Goal: Task Accomplishment & Management: Use online tool/utility

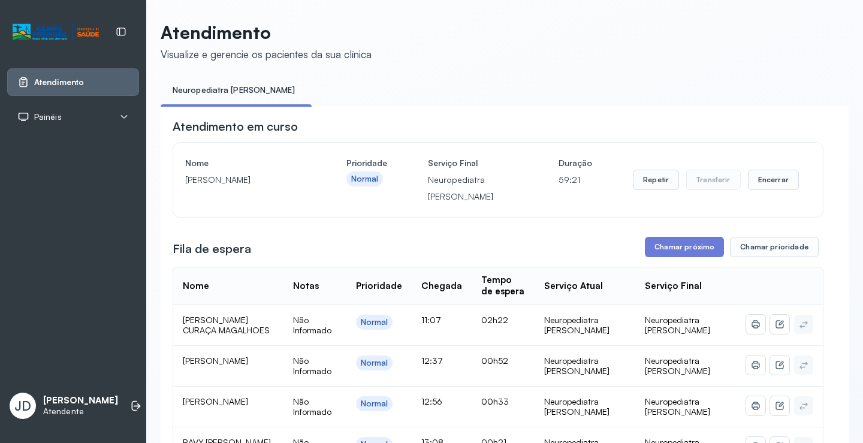
scroll to position [60, 0]
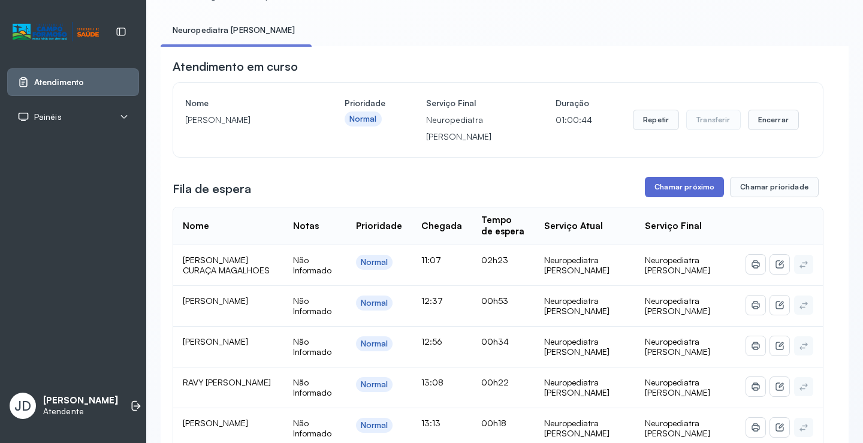
click at [666, 191] on button "Chamar próximo" at bounding box center [684, 187] width 79 height 20
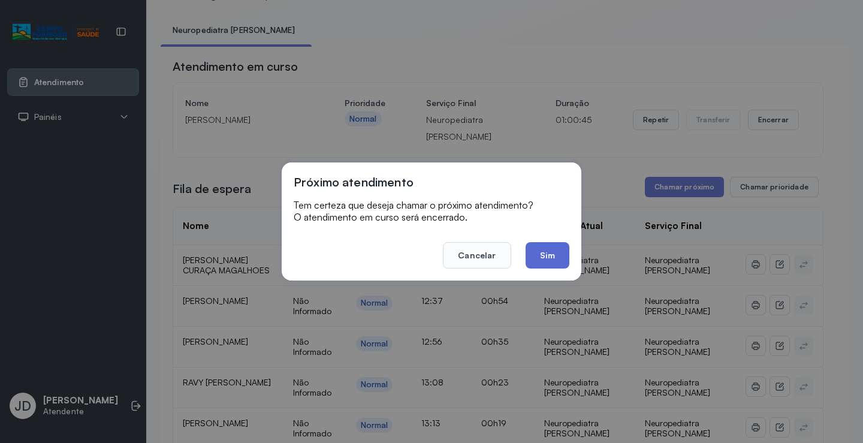
click at [553, 257] on button "Sim" at bounding box center [548, 255] width 44 height 26
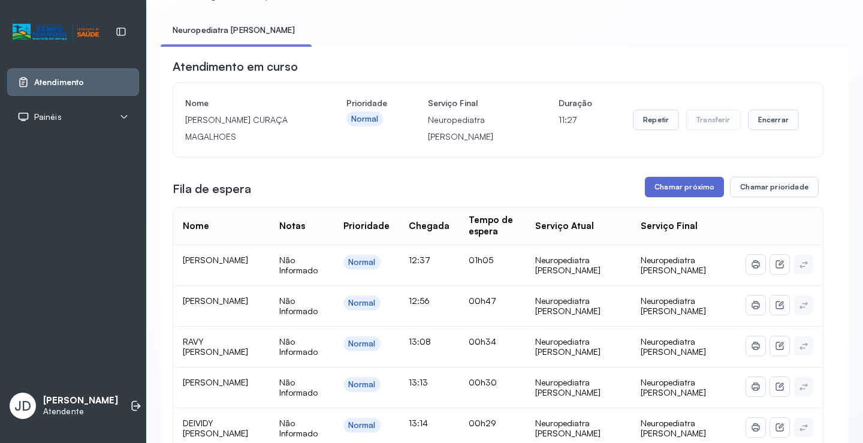
click at [688, 196] on button "Chamar próximo" at bounding box center [684, 187] width 79 height 20
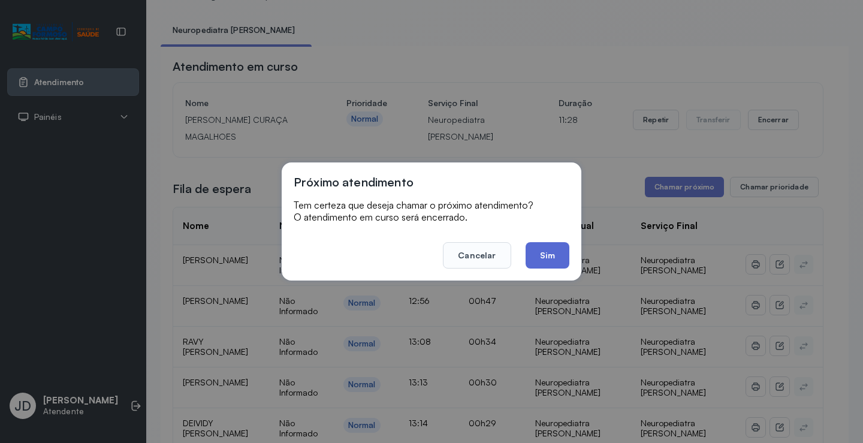
click at [546, 250] on button "Sim" at bounding box center [548, 255] width 44 height 26
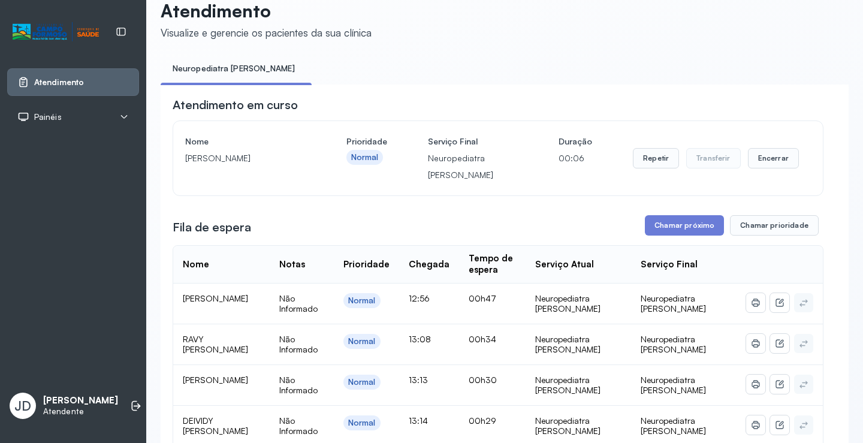
scroll to position [0, 0]
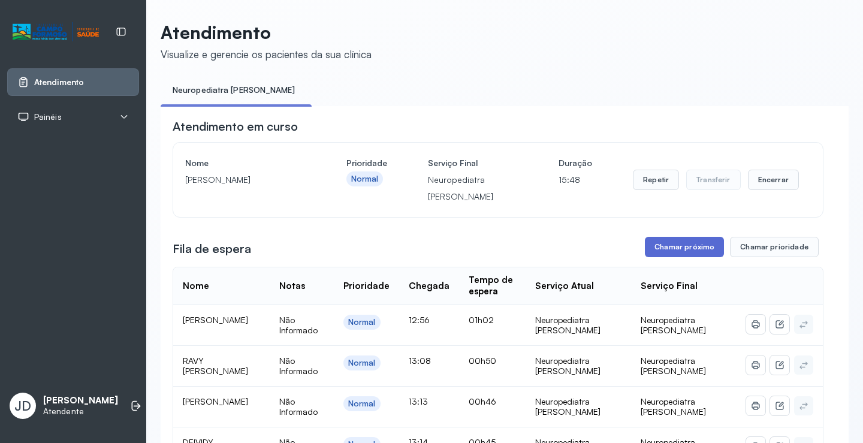
click at [682, 257] on button "Chamar próximo" at bounding box center [684, 247] width 79 height 20
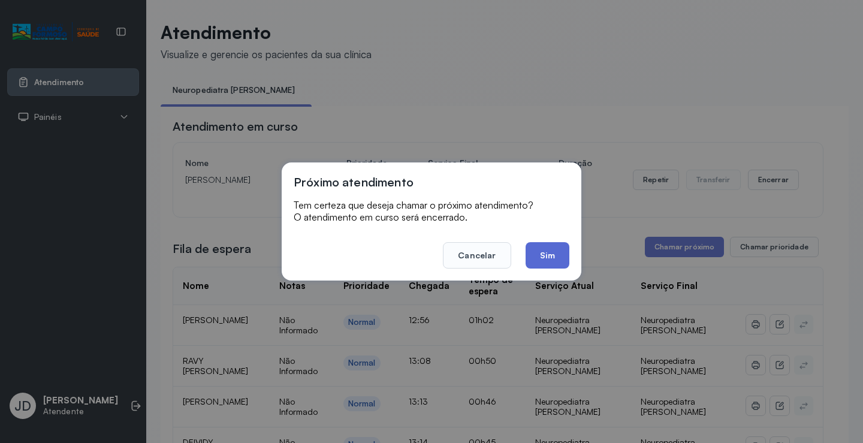
click at [551, 254] on button "Sim" at bounding box center [548, 255] width 44 height 26
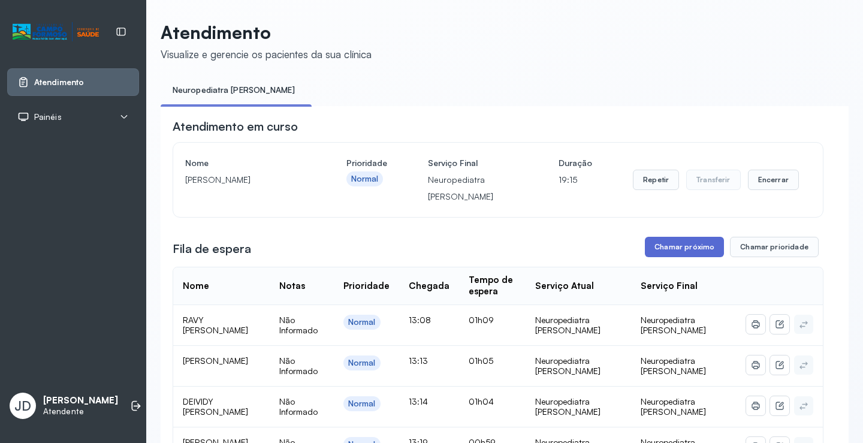
click at [684, 252] on button "Chamar próximo" at bounding box center [684, 247] width 79 height 20
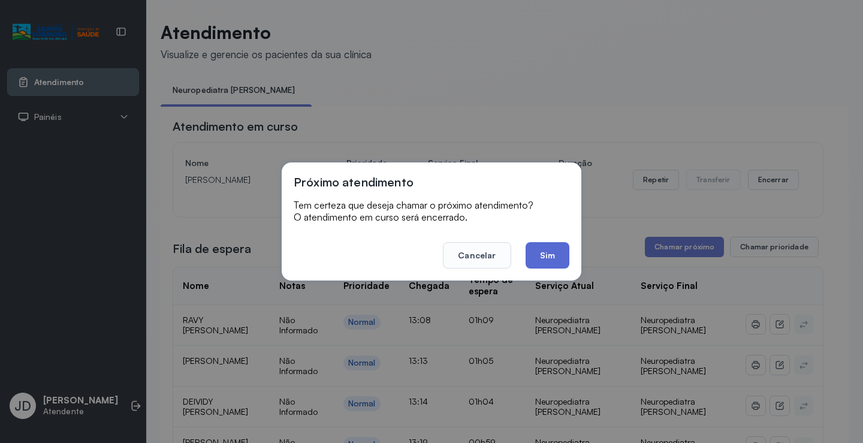
click at [558, 253] on button "Sim" at bounding box center [548, 255] width 44 height 26
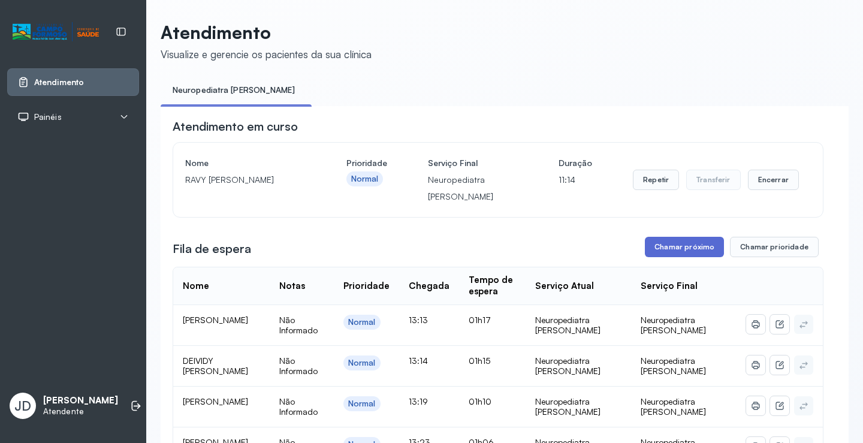
click at [661, 245] on button "Chamar próximo" at bounding box center [684, 247] width 79 height 20
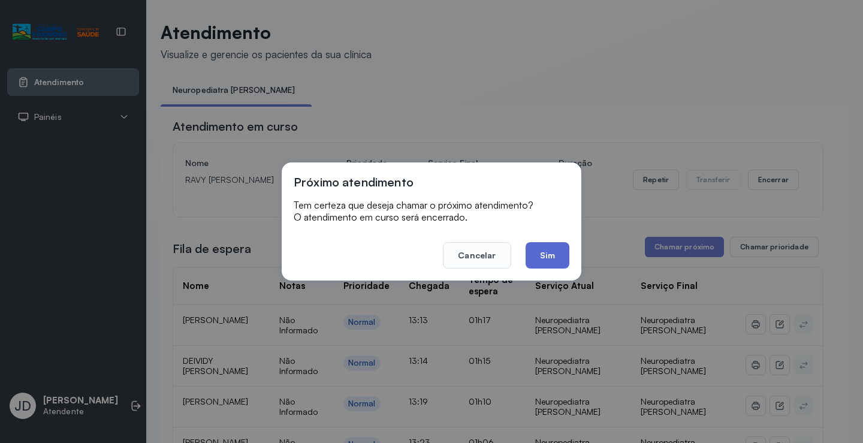
drag, startPoint x: 567, startPoint y: 254, endPoint x: 552, endPoint y: 198, distance: 57.6
click at [567, 254] on button "Sim" at bounding box center [548, 255] width 44 height 26
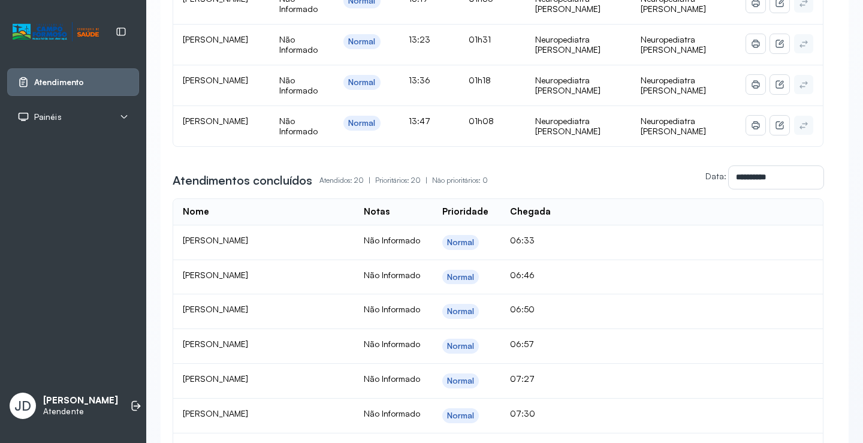
scroll to position [240, 0]
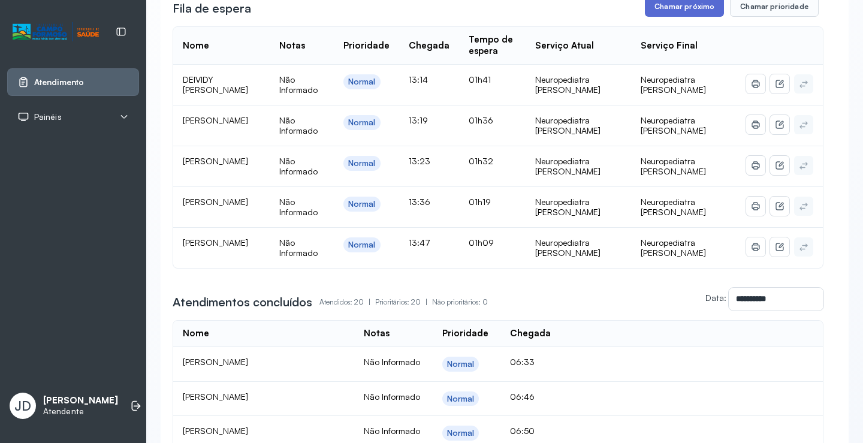
click at [676, 8] on button "Chamar próximo" at bounding box center [684, 6] width 79 height 20
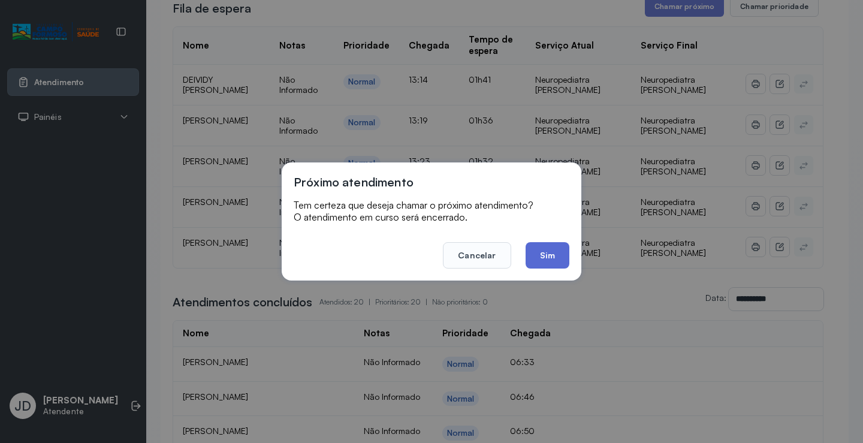
click at [546, 255] on button "Sim" at bounding box center [548, 255] width 44 height 26
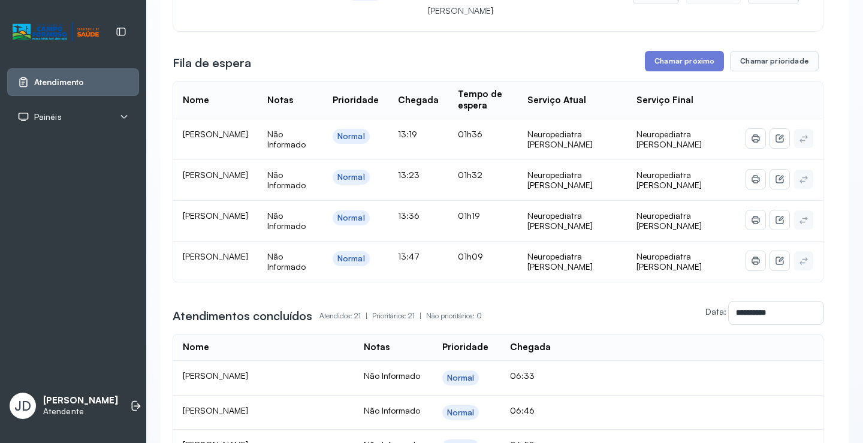
scroll to position [180, 0]
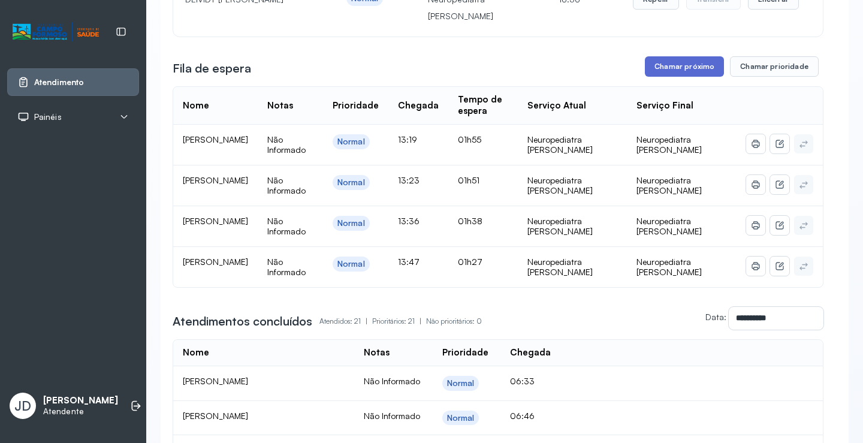
click at [663, 67] on button "Chamar próximo" at bounding box center [684, 66] width 79 height 20
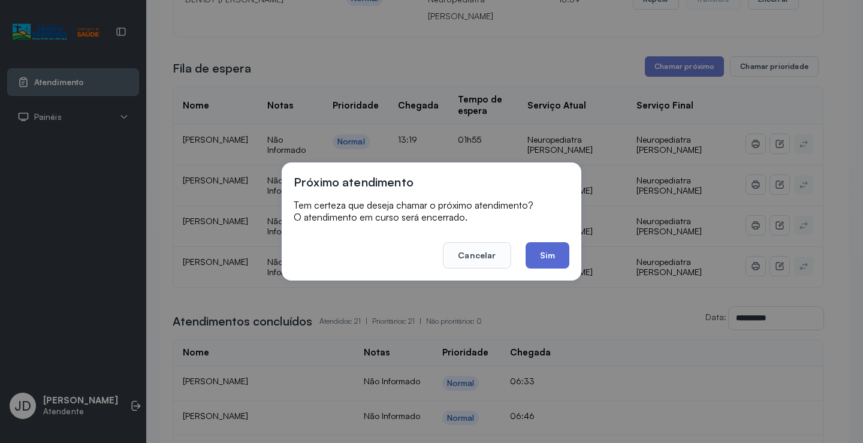
click at [554, 254] on button "Sim" at bounding box center [548, 255] width 44 height 26
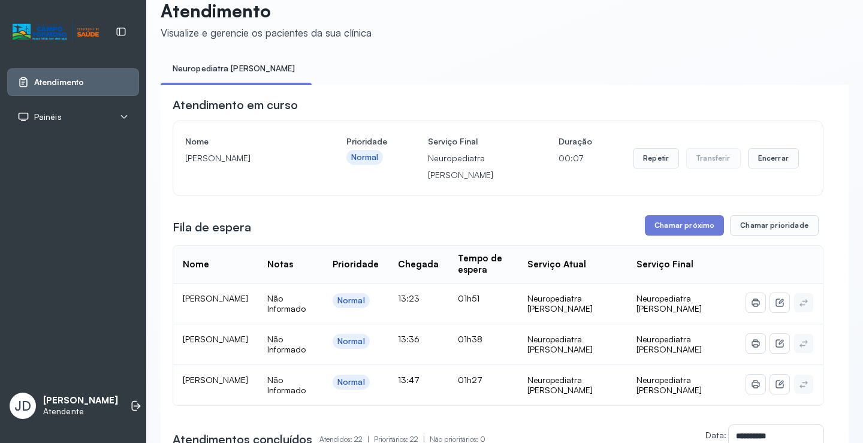
scroll to position [0, 0]
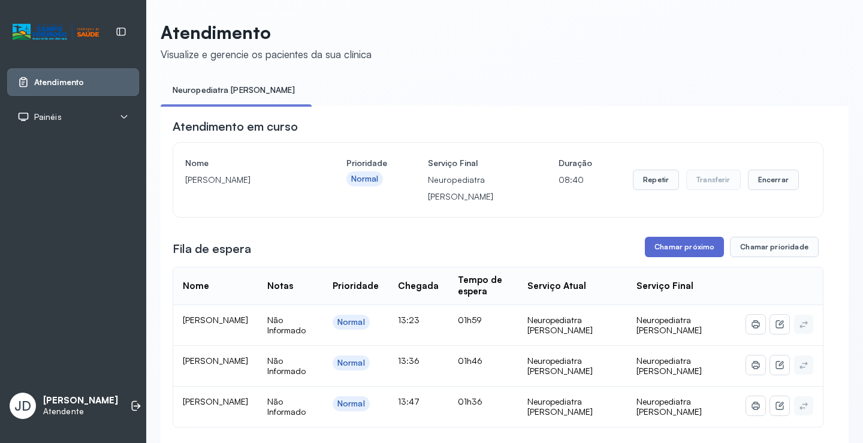
click at [678, 241] on button "Chamar próximo" at bounding box center [684, 247] width 79 height 20
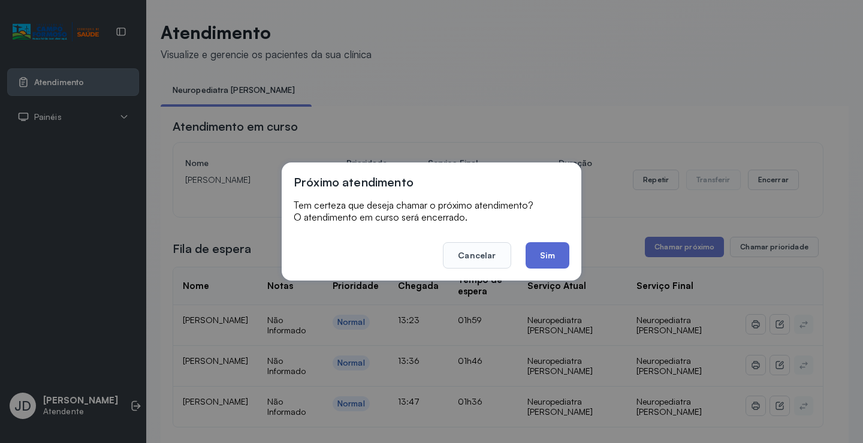
click at [532, 249] on button "Sim" at bounding box center [548, 255] width 44 height 26
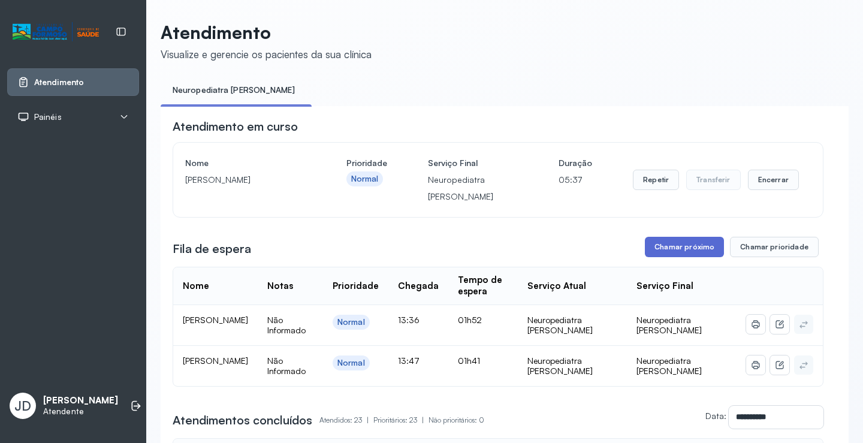
click at [690, 250] on button "Chamar próximo" at bounding box center [684, 247] width 79 height 20
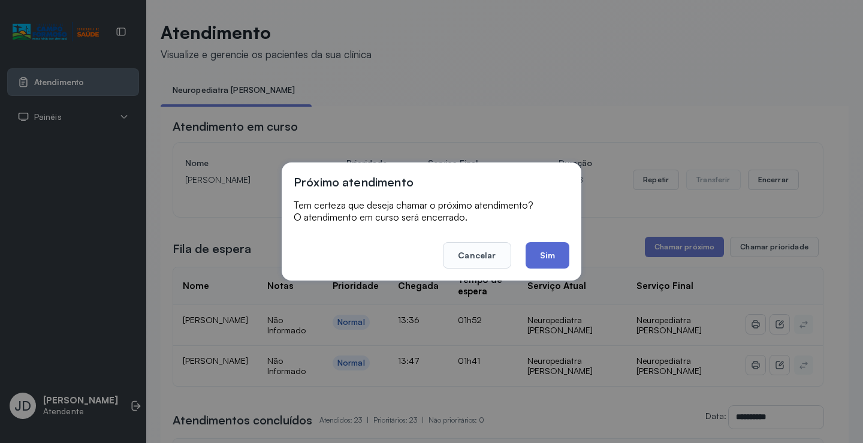
click at [557, 248] on button "Sim" at bounding box center [548, 255] width 44 height 26
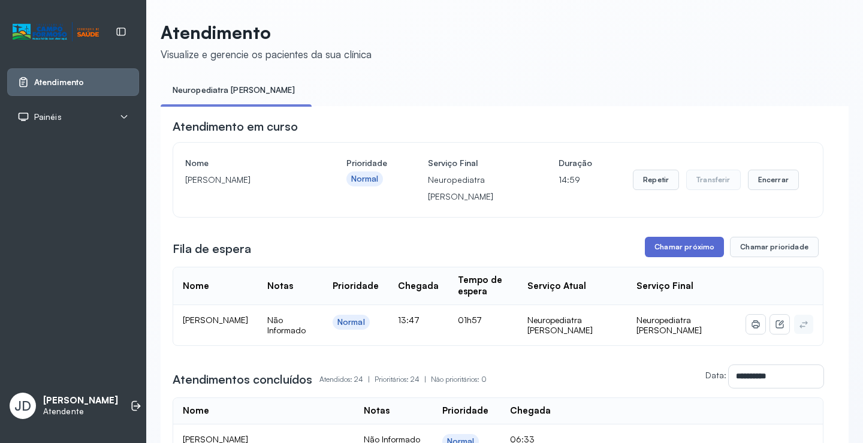
click at [697, 245] on button "Chamar próximo" at bounding box center [684, 247] width 79 height 20
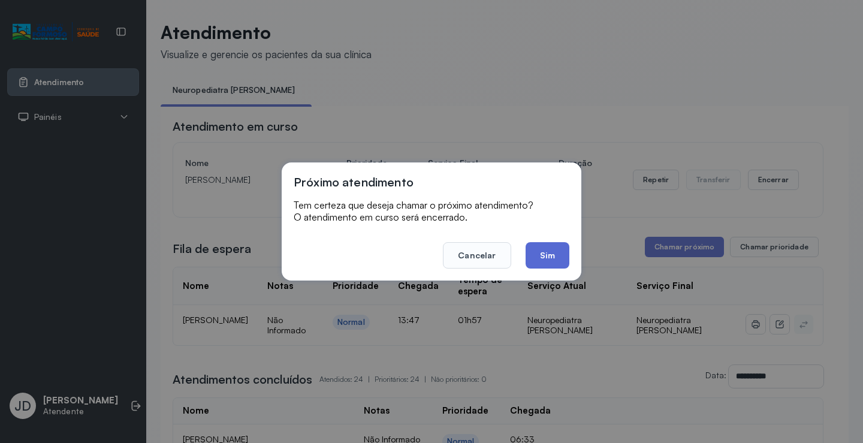
click at [541, 247] on button "Sim" at bounding box center [548, 255] width 44 height 26
